Goal: Information Seeking & Learning: Learn about a topic

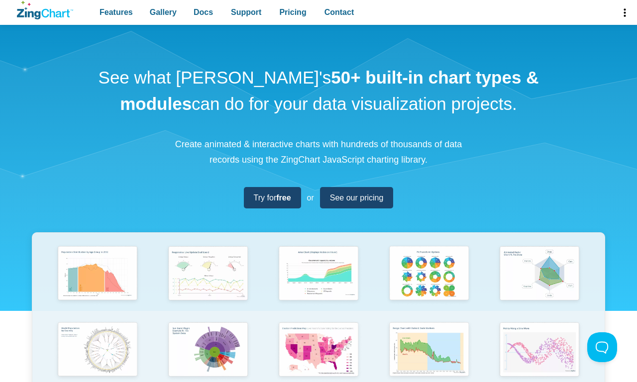
scroll to position [357, 0]
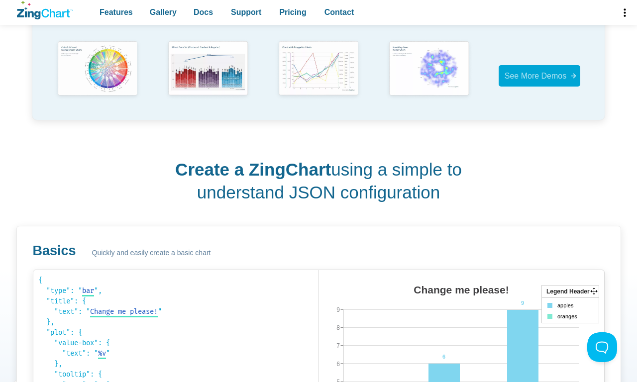
click at [539, 76] on span "See More Demos" at bounding box center [535, 76] width 62 height 8
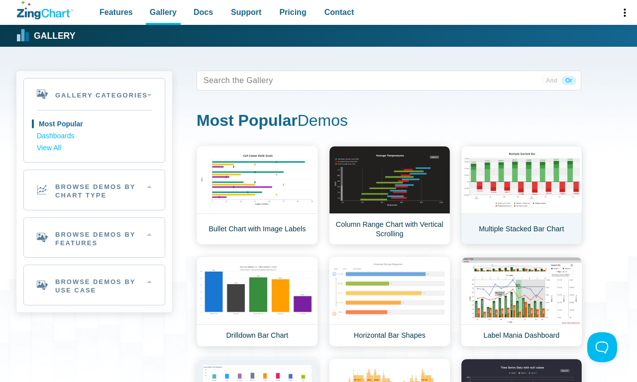
click at [521, 195] on link "Multiple Stacked Bar Chart" at bounding box center [521, 195] width 121 height 99
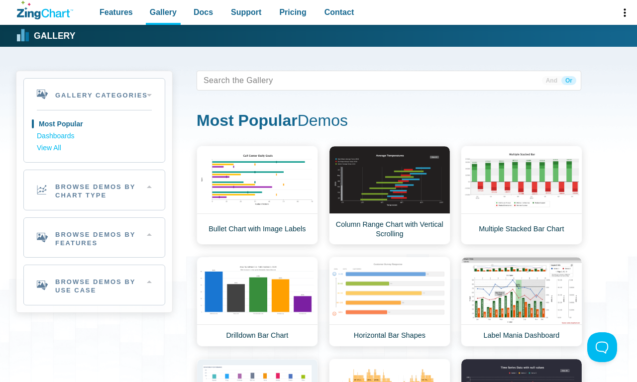
scroll to position [357, 0]
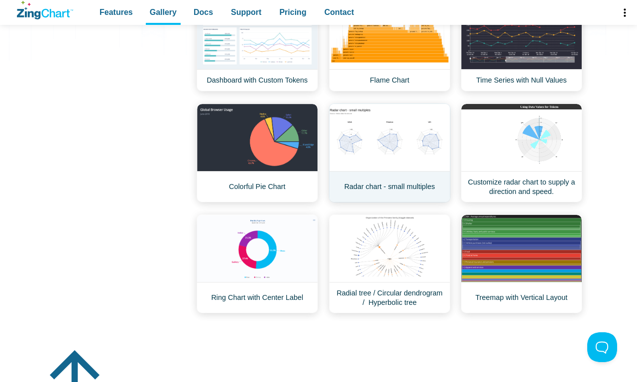
click at [389, 153] on link "Radar chart - small multiples" at bounding box center [389, 152] width 121 height 99
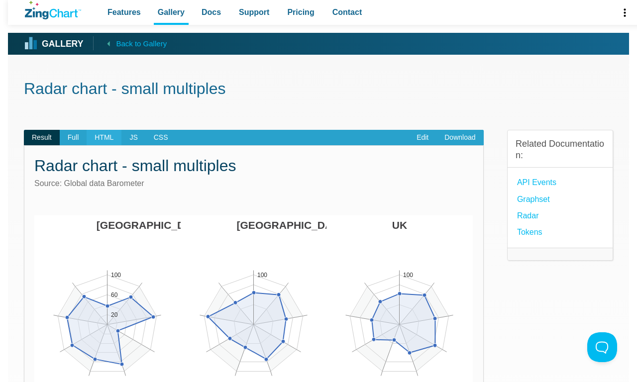
click at [104, 137] on span "HTML" at bounding box center [104, 138] width 35 height 16
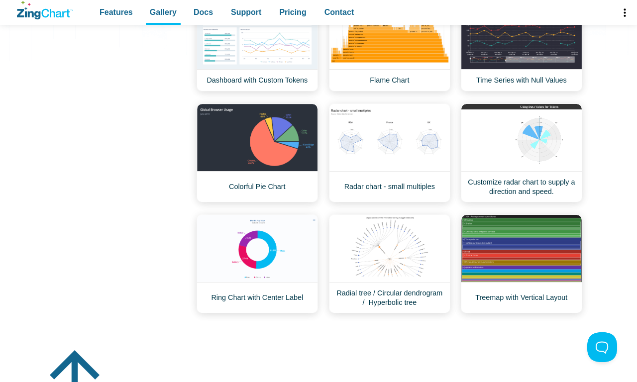
scroll to position [714, 0]
